Goal: Task Accomplishment & Management: Manage account settings

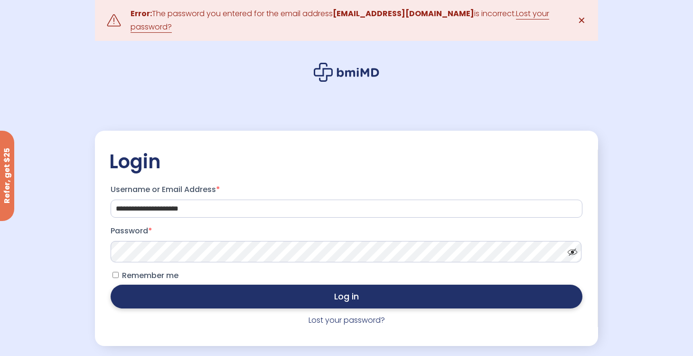
click at [287, 293] on button "Log in" at bounding box center [347, 296] width 472 height 24
click at [255, 284] on button "Log in" at bounding box center [347, 296] width 472 height 24
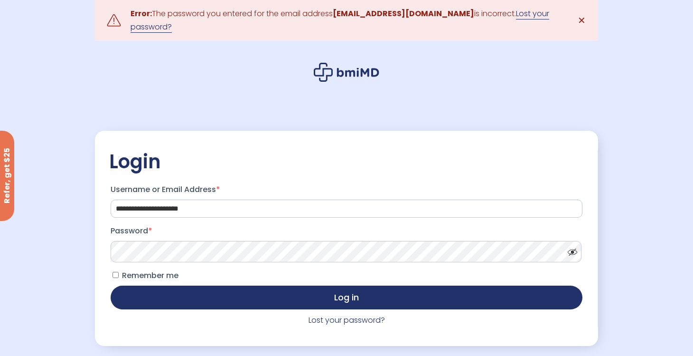
click at [500, 16] on link "Lost your password?" at bounding box center [340, 20] width 419 height 25
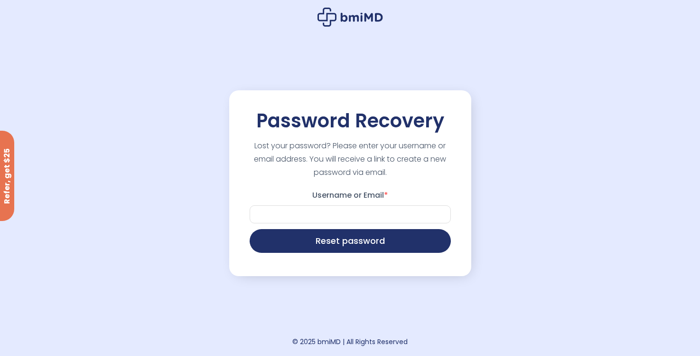
click at [373, 188] on label "Username or Email *" at bounding box center [350, 195] width 201 height 15
click at [373, 205] on input "Username or Email *" at bounding box center [350, 214] width 201 height 18
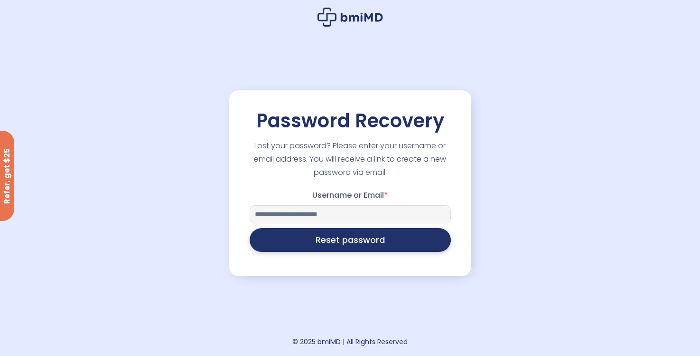
type input "**********"
click at [366, 238] on button "Reset password" at bounding box center [350, 240] width 201 height 24
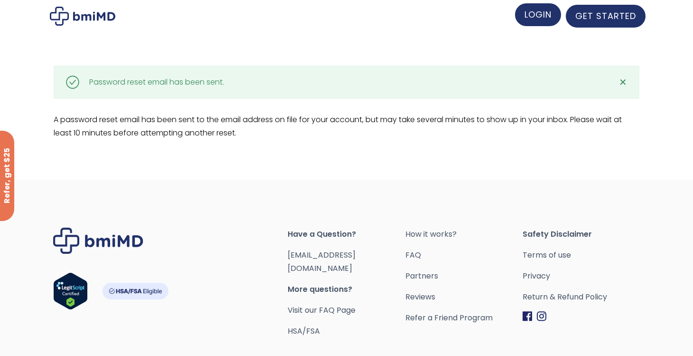
click at [545, 9] on span "LOGIN" at bounding box center [538, 15] width 27 height 12
